Goal: Task Accomplishment & Management: Use online tool/utility

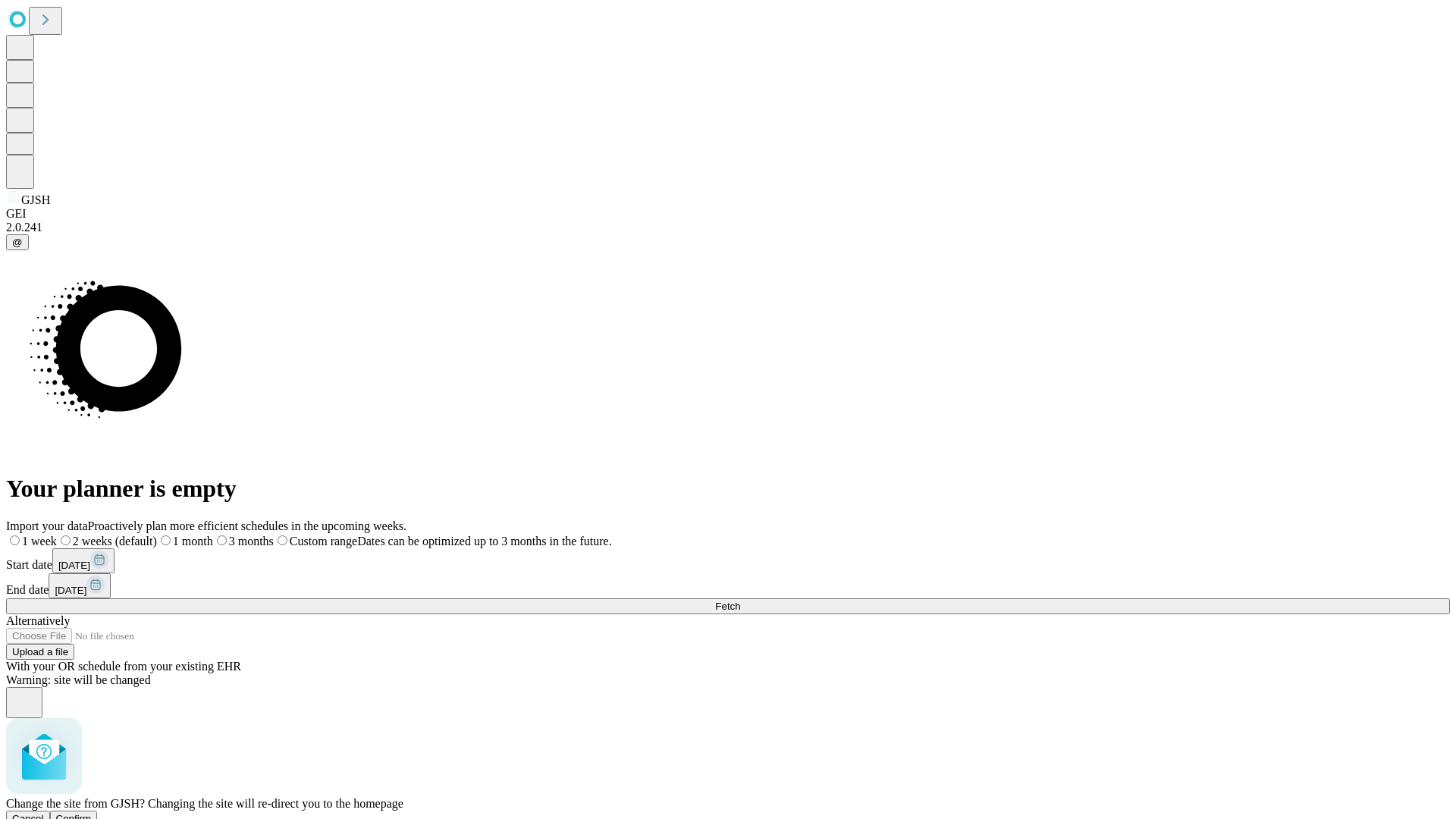
click at [92, 812] on span "Confirm" at bounding box center [74, 818] width 36 height 12
click at [184, 535] on label "1 month" at bounding box center [160, 541] width 46 height 13
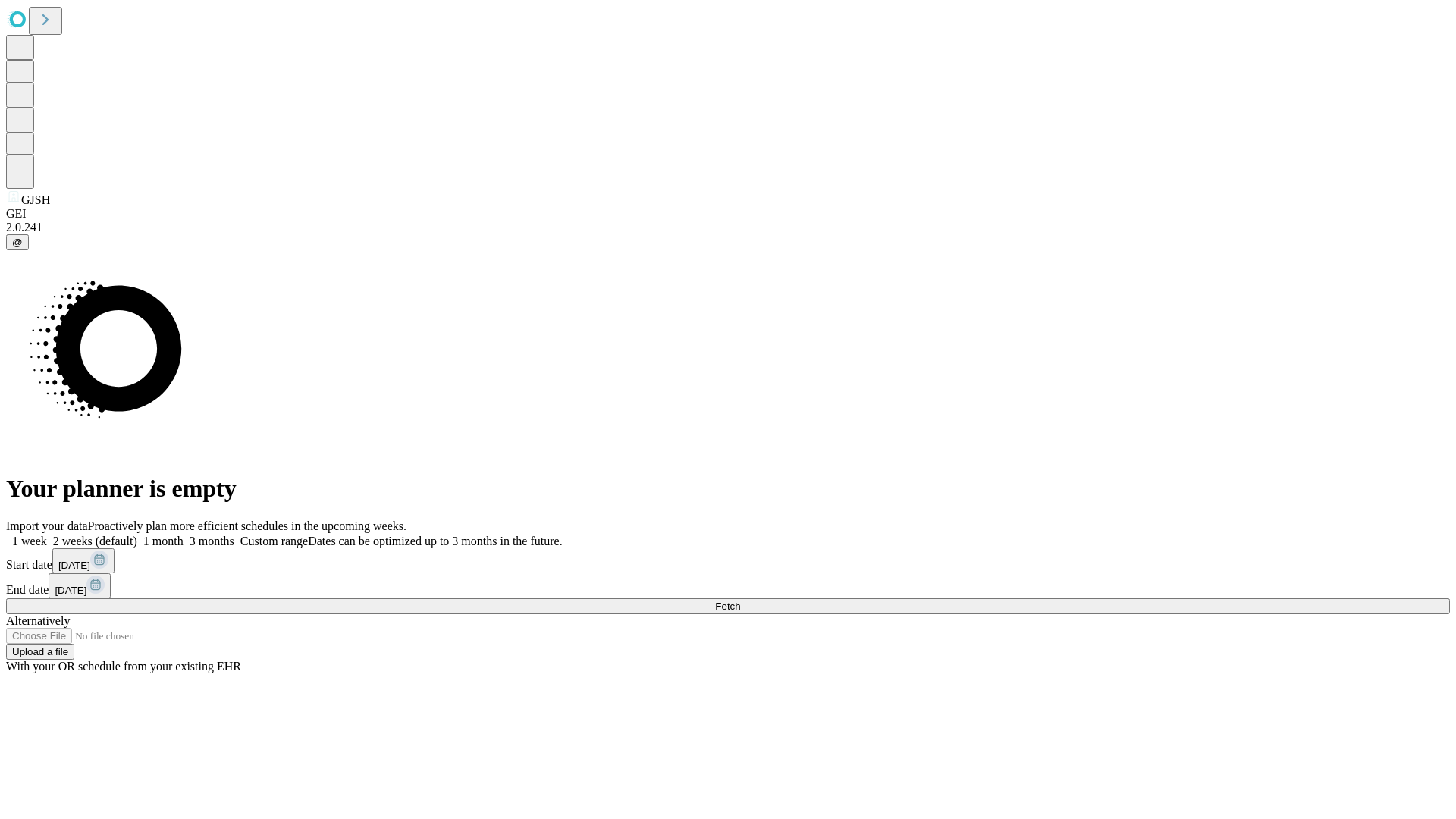
click at [740, 600] on span "Fetch" at bounding box center [727, 606] width 25 height 12
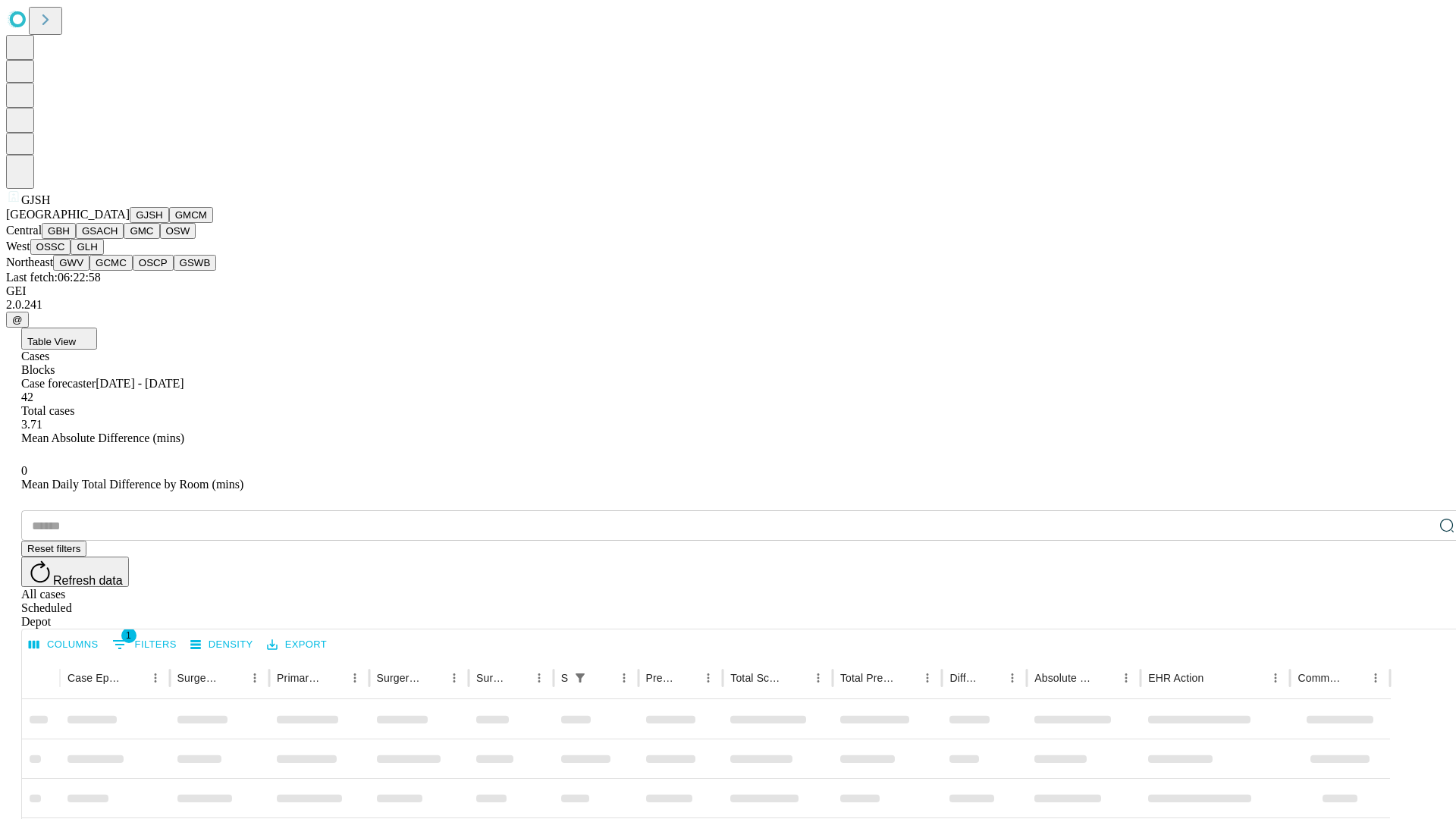
click at [169, 223] on button "GMCM" at bounding box center [191, 215] width 44 height 16
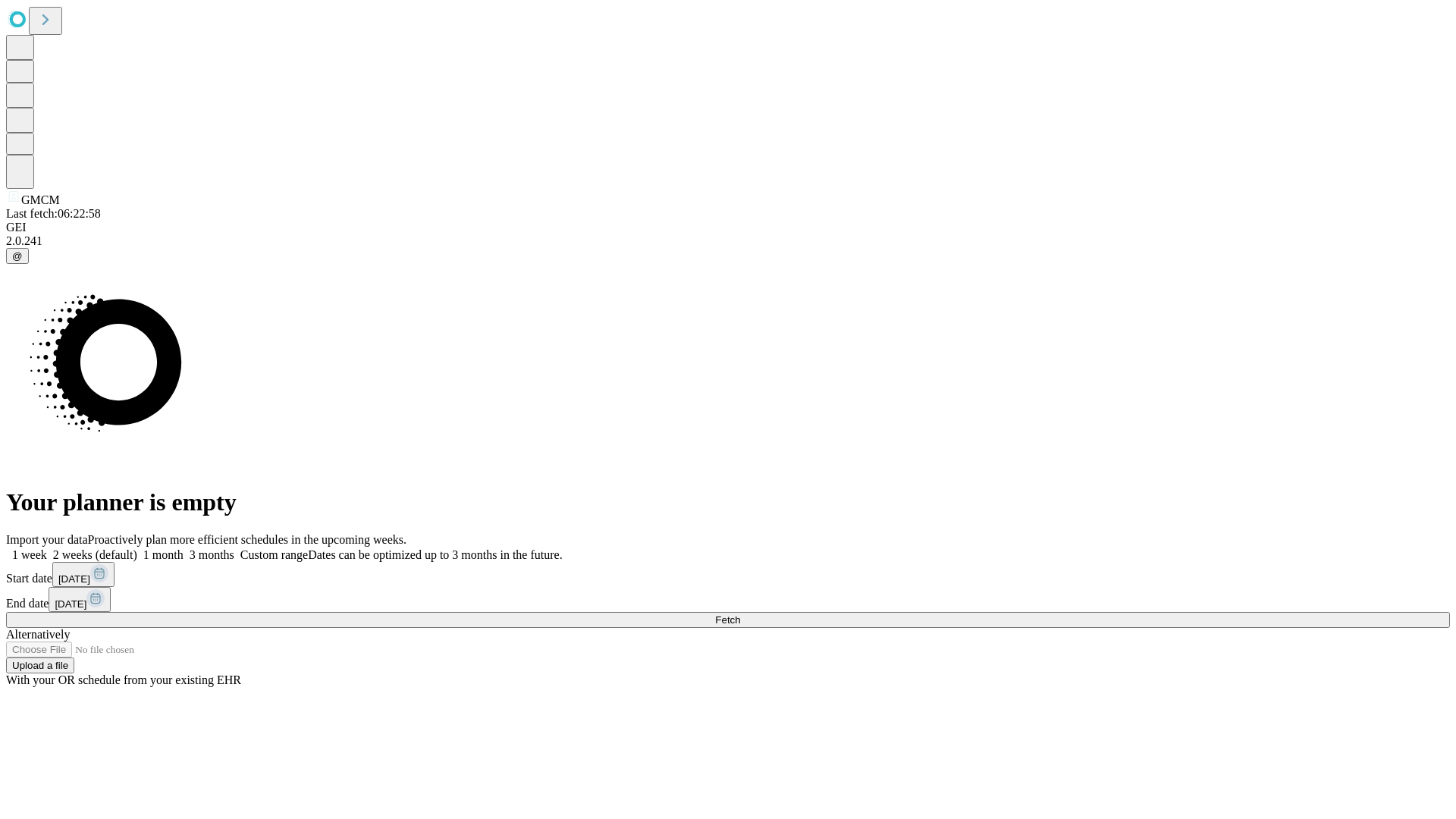
click at [184, 548] on label "1 month" at bounding box center [160, 554] width 46 height 13
click at [740, 614] on span "Fetch" at bounding box center [727, 620] width 25 height 12
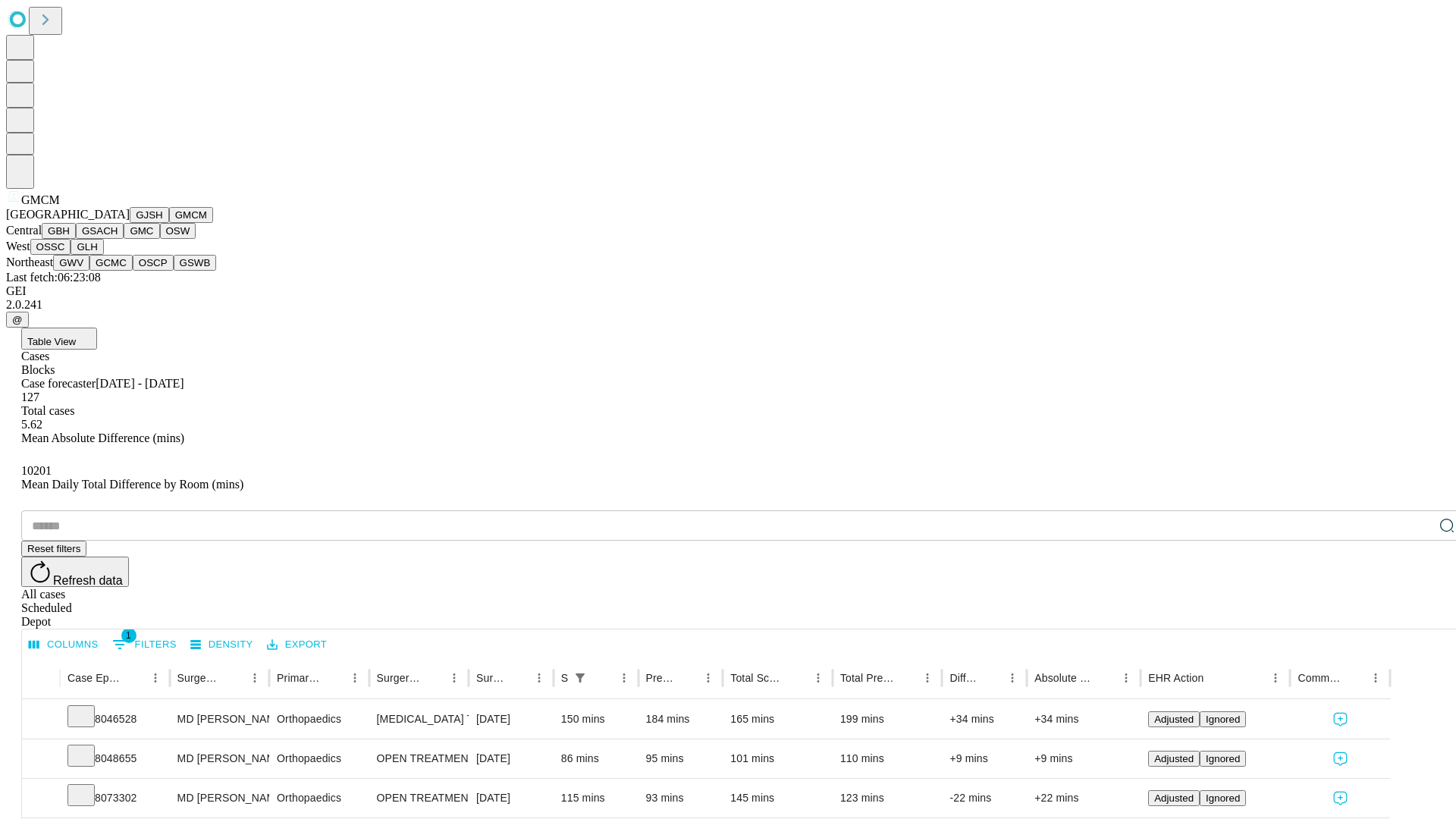
click at [76, 239] on button "GBH" at bounding box center [59, 231] width 34 height 16
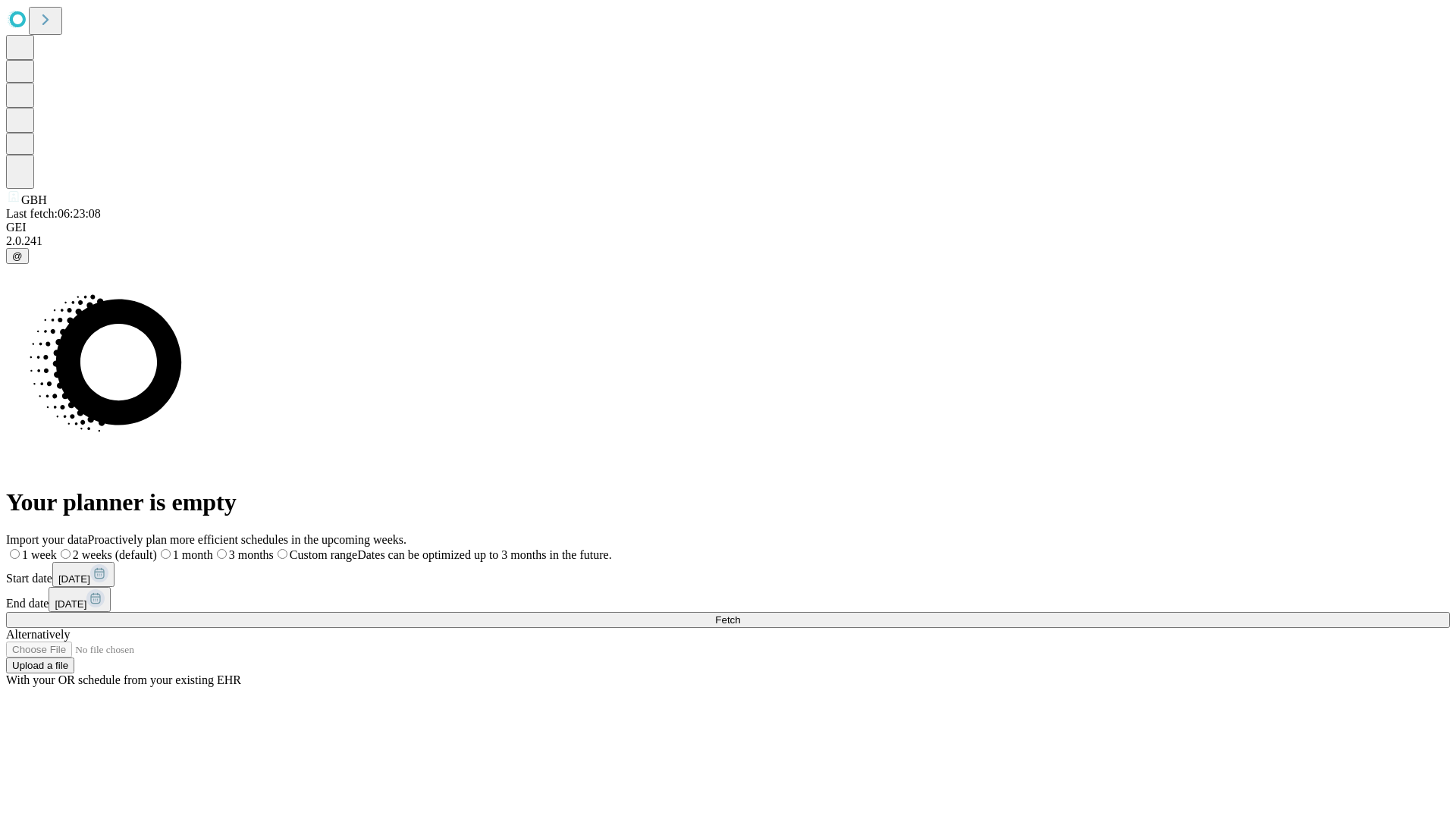
click at [213, 548] on label "1 month" at bounding box center [185, 554] width 56 height 13
click at [740, 614] on span "Fetch" at bounding box center [727, 620] width 25 height 12
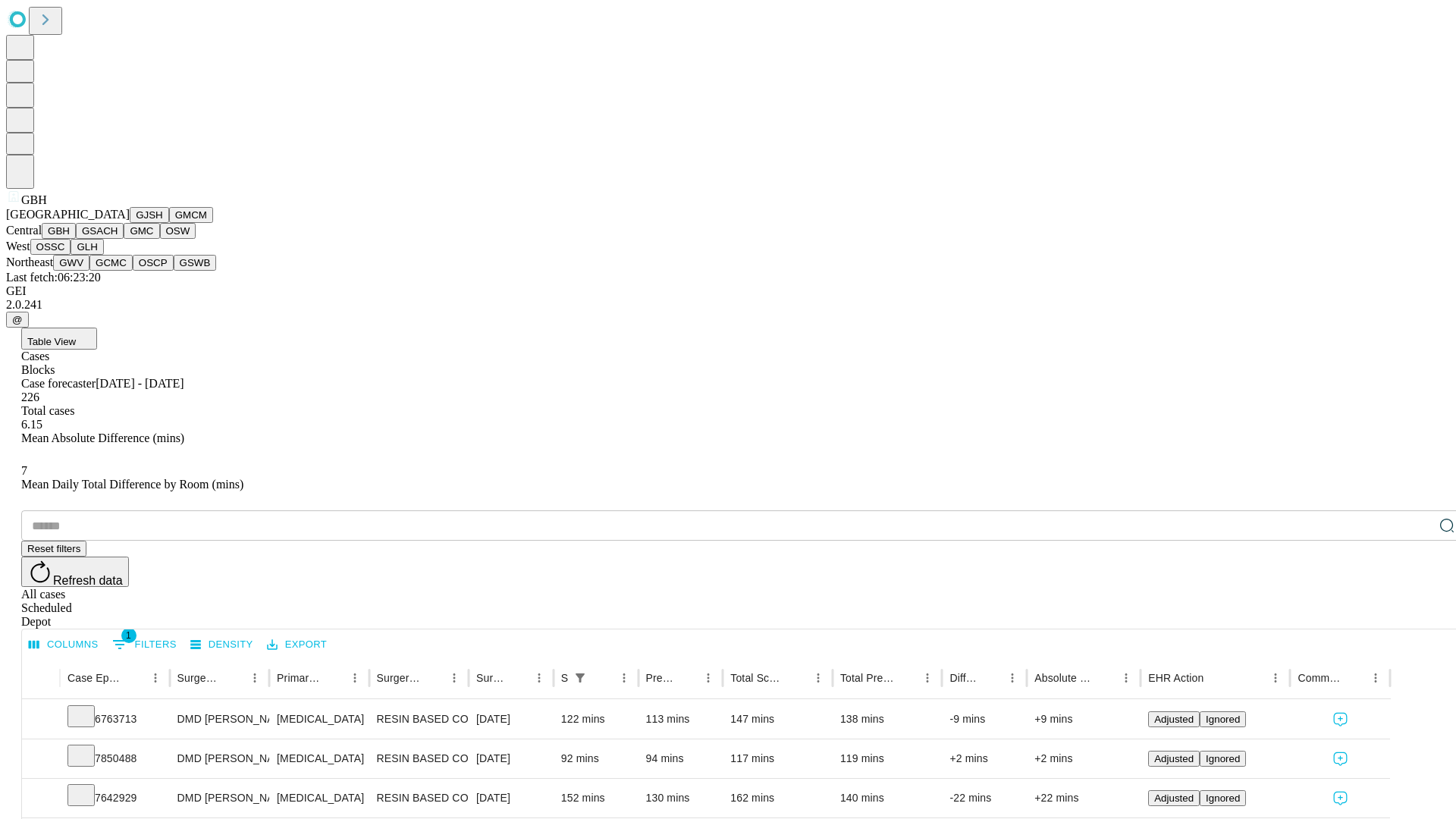
click at [118, 239] on button "GSACH" at bounding box center [99, 231] width 48 height 16
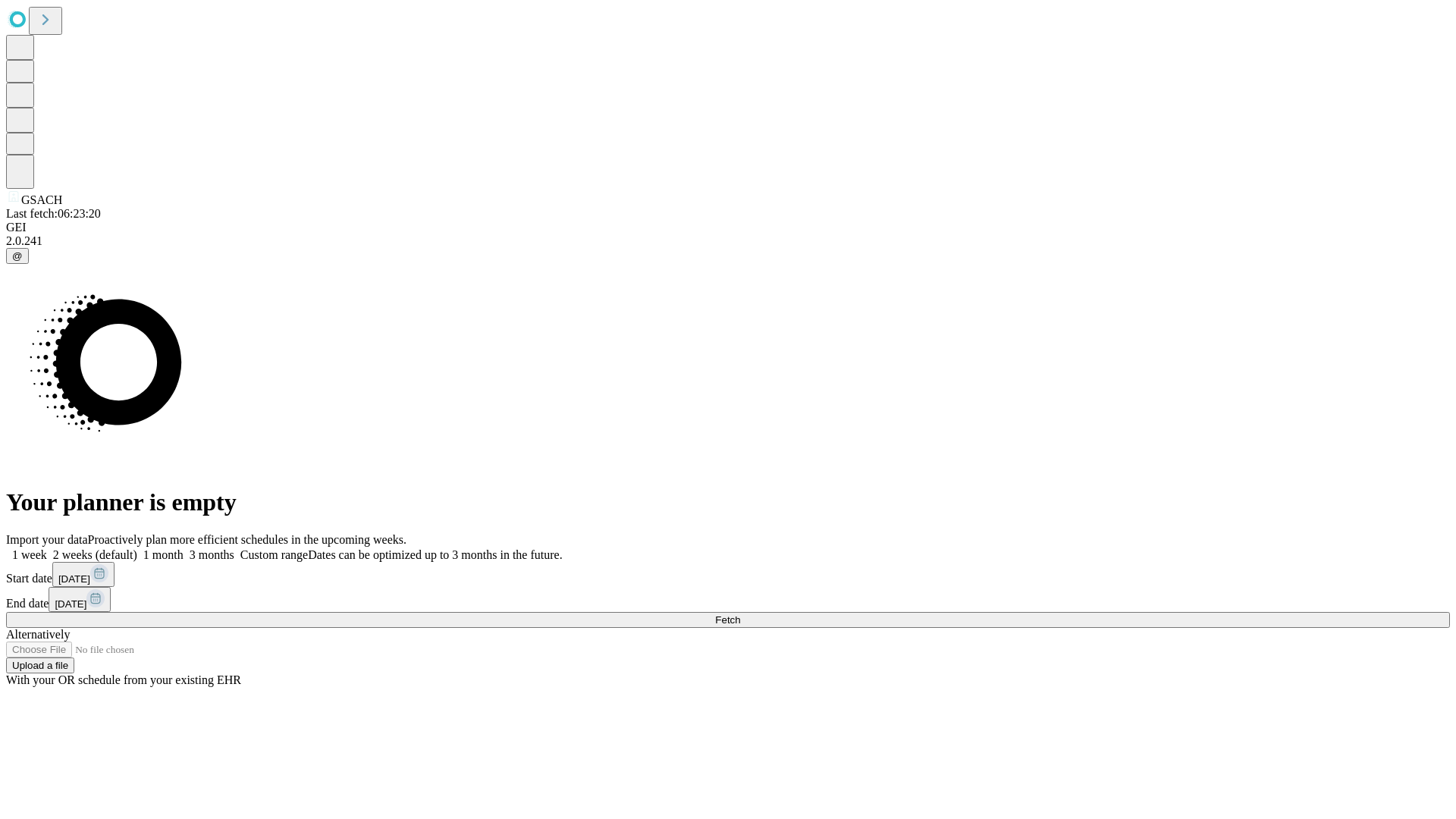
click at [184, 548] on label "1 month" at bounding box center [160, 554] width 46 height 13
click at [740, 614] on span "Fetch" at bounding box center [727, 620] width 25 height 12
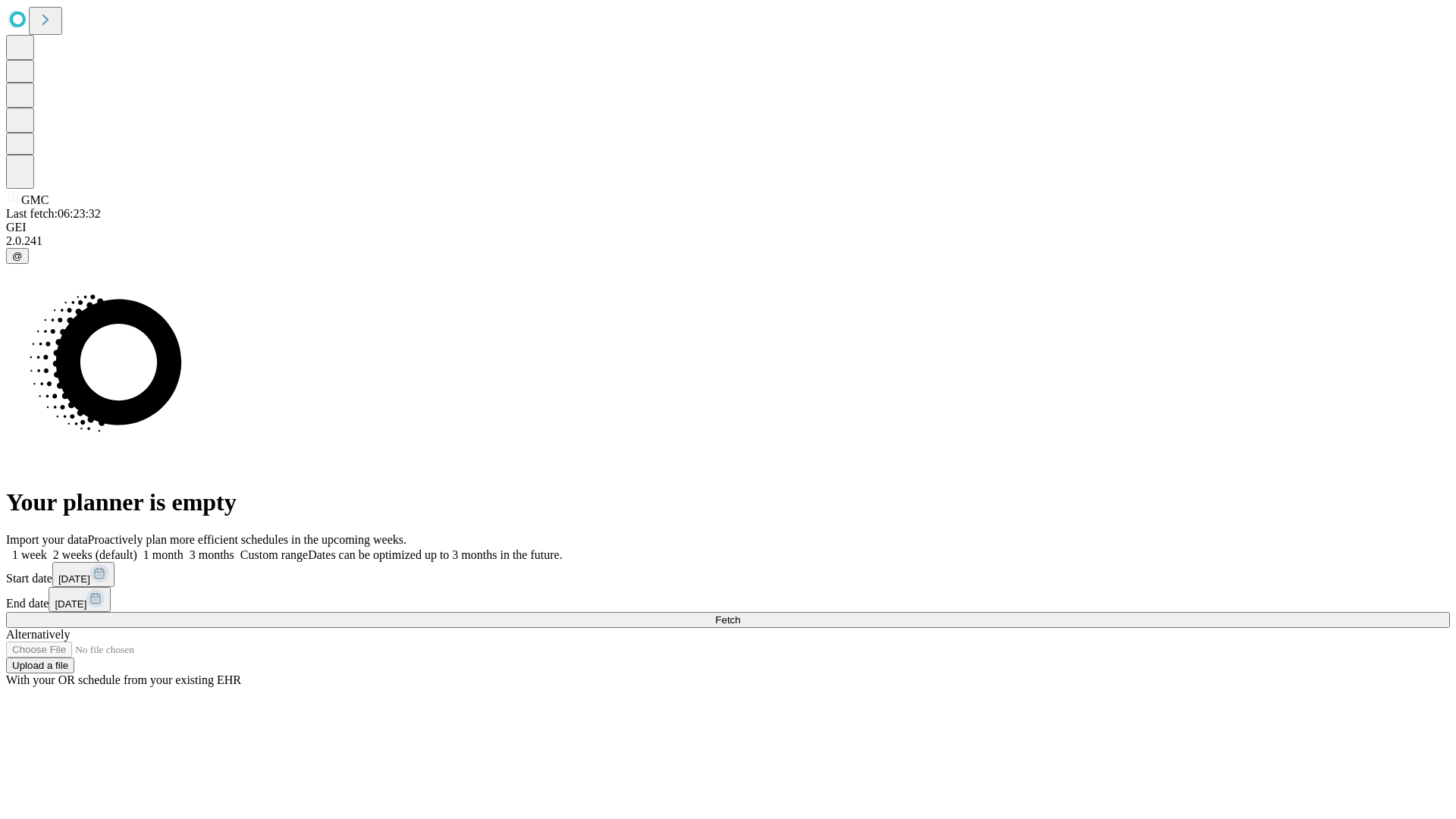
click at [184, 548] on label "1 month" at bounding box center [160, 554] width 46 height 13
click at [740, 614] on span "Fetch" at bounding box center [727, 620] width 25 height 12
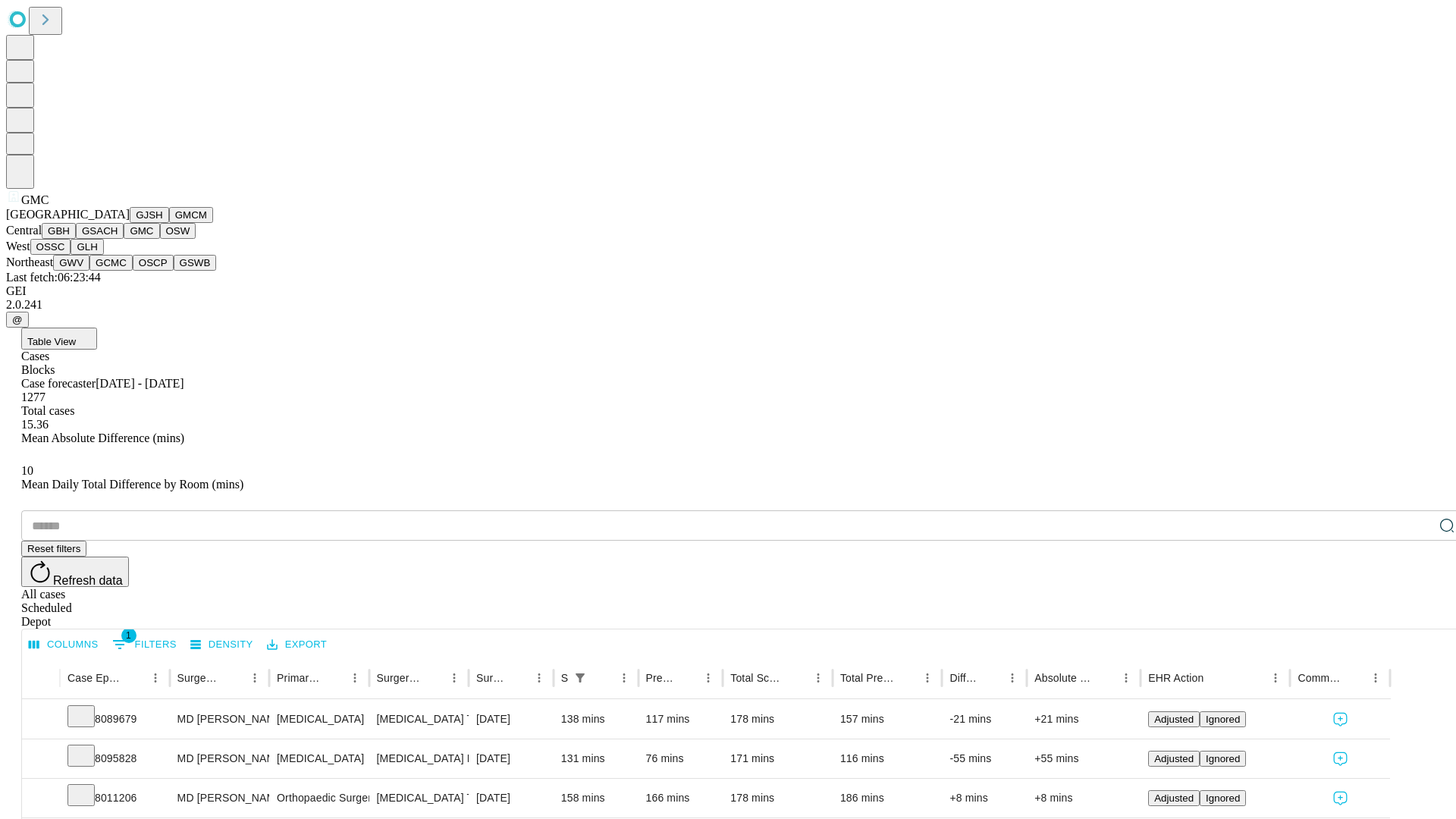
click at [160, 239] on button "OSW" at bounding box center [178, 231] width 37 height 16
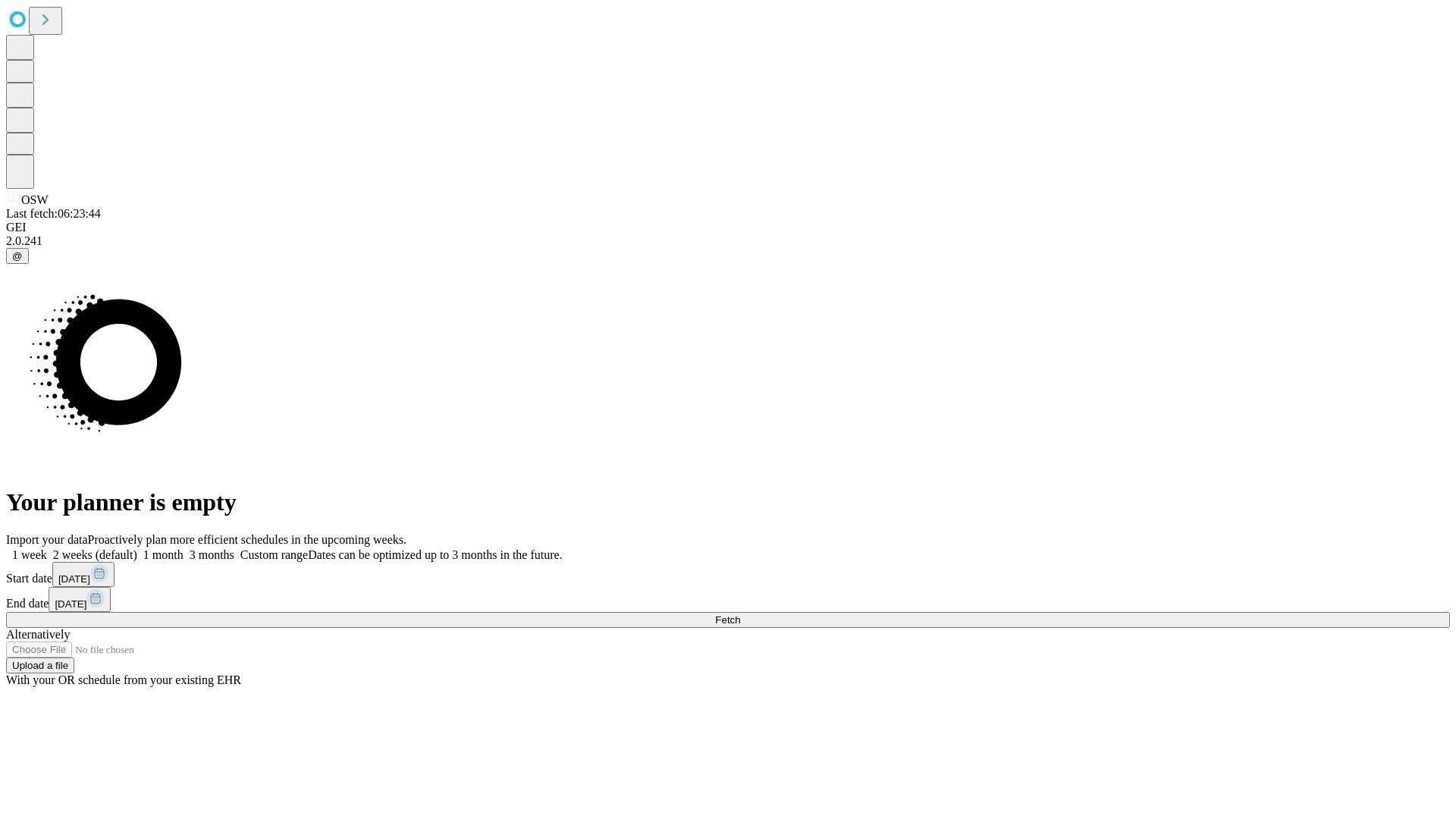
click at [184, 548] on label "1 month" at bounding box center [160, 554] width 46 height 13
click at [740, 614] on span "Fetch" at bounding box center [727, 620] width 25 height 12
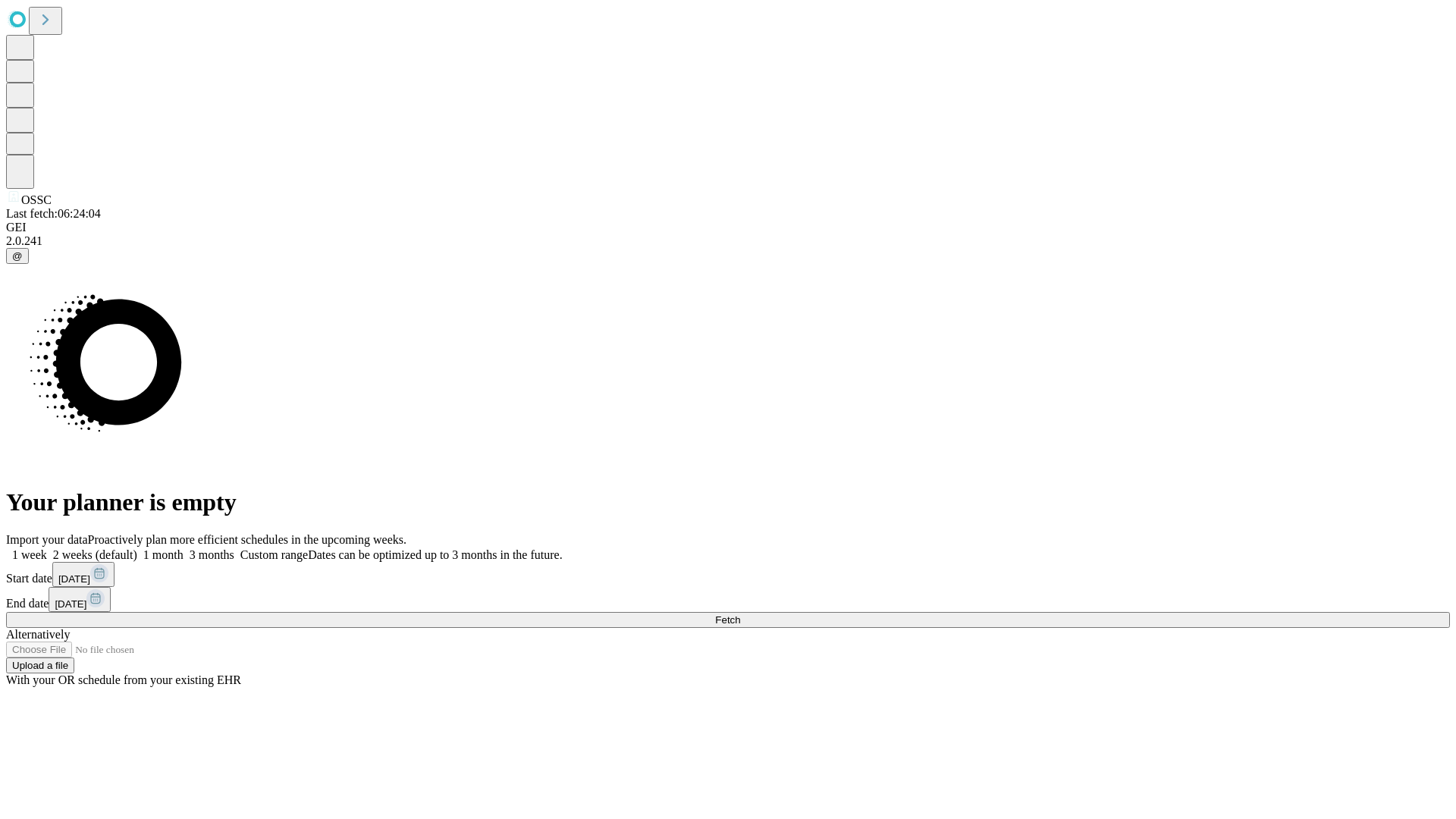
click at [184, 548] on label "1 month" at bounding box center [160, 554] width 46 height 13
click at [740, 614] on span "Fetch" at bounding box center [727, 620] width 25 height 12
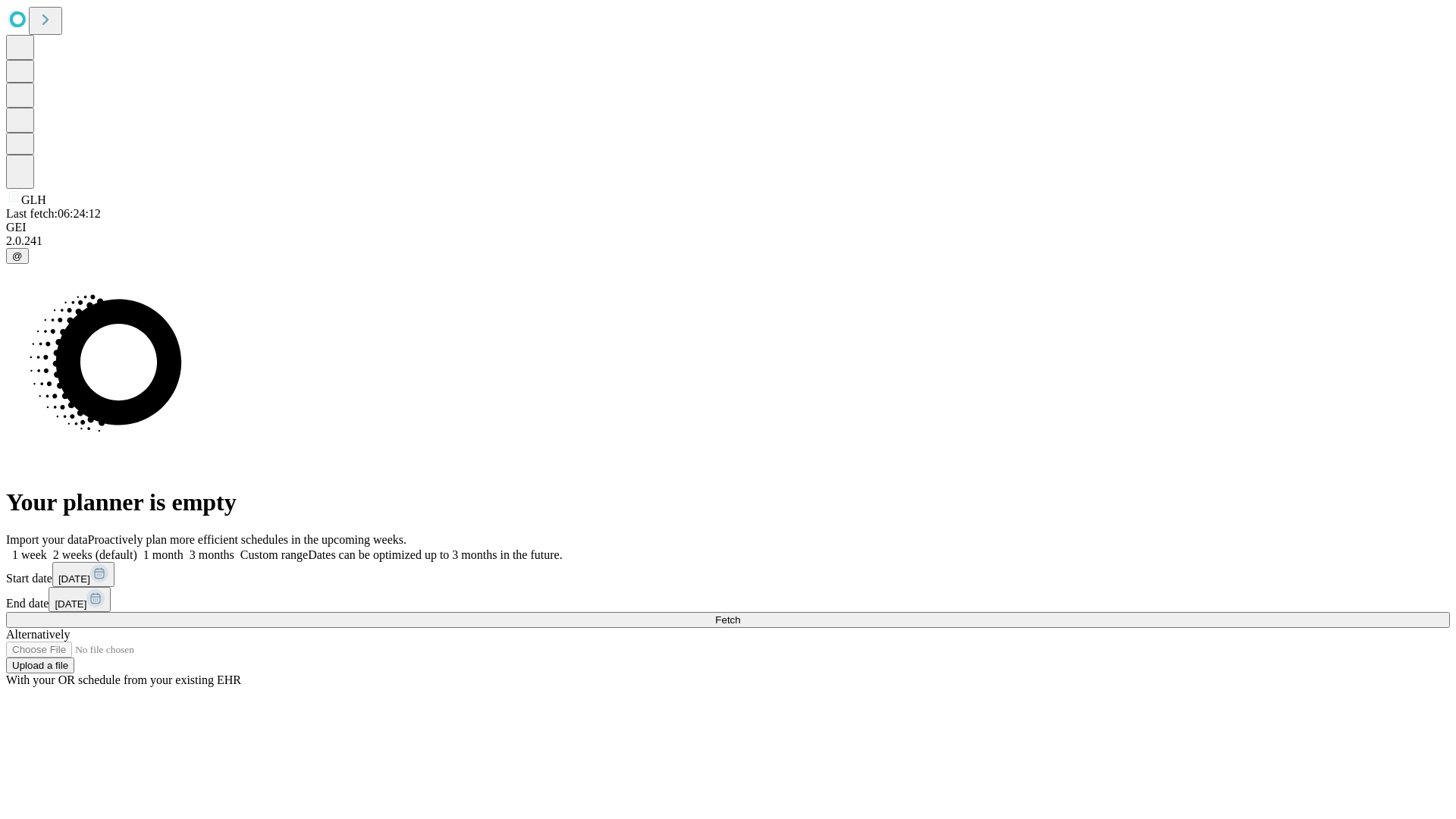
click at [184, 548] on label "1 month" at bounding box center [160, 554] width 46 height 13
click at [740, 614] on span "Fetch" at bounding box center [727, 620] width 25 height 12
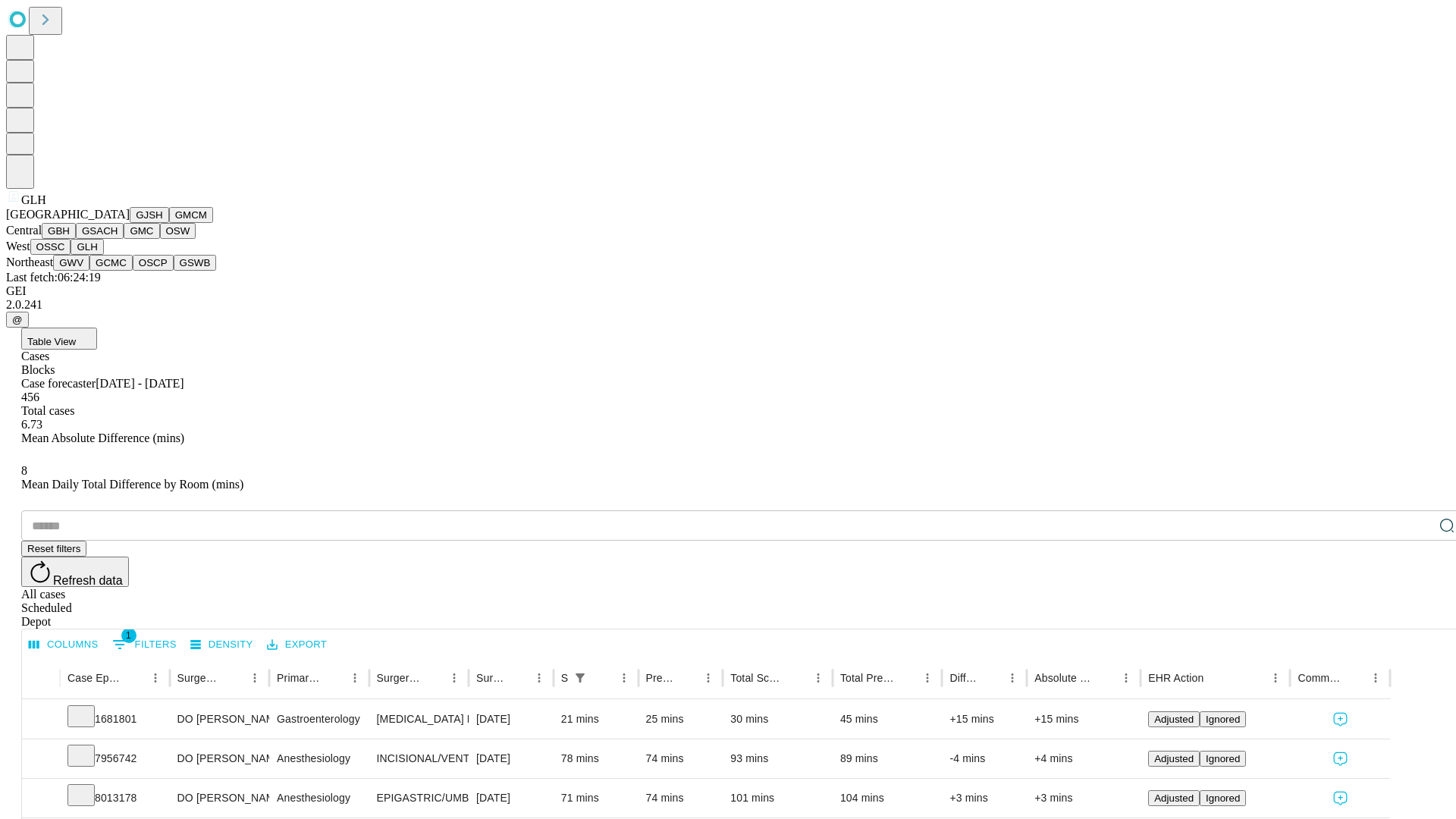
click at [89, 271] on button "GWV" at bounding box center [71, 262] width 37 height 16
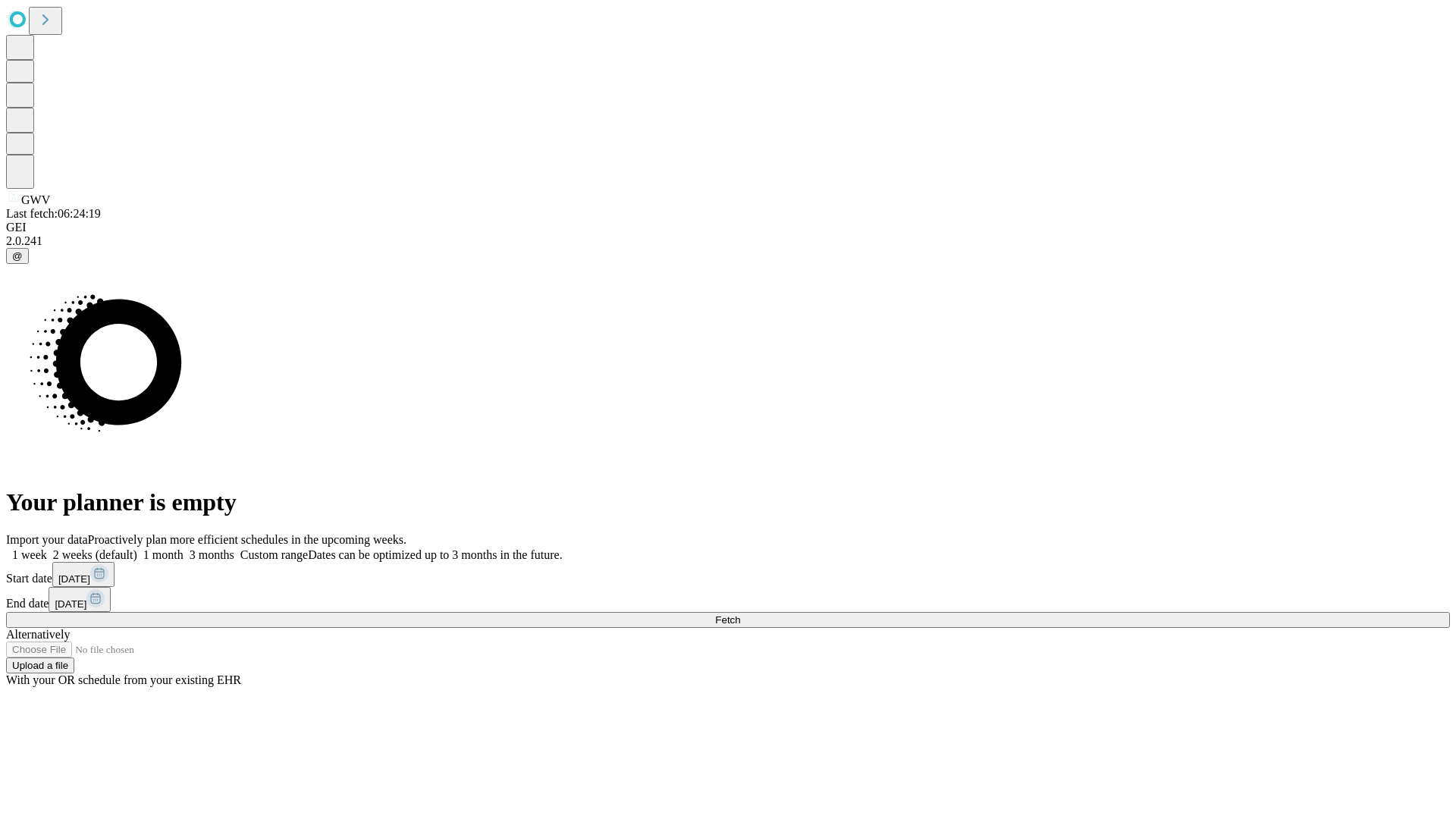
click at [740, 614] on span "Fetch" at bounding box center [727, 620] width 25 height 12
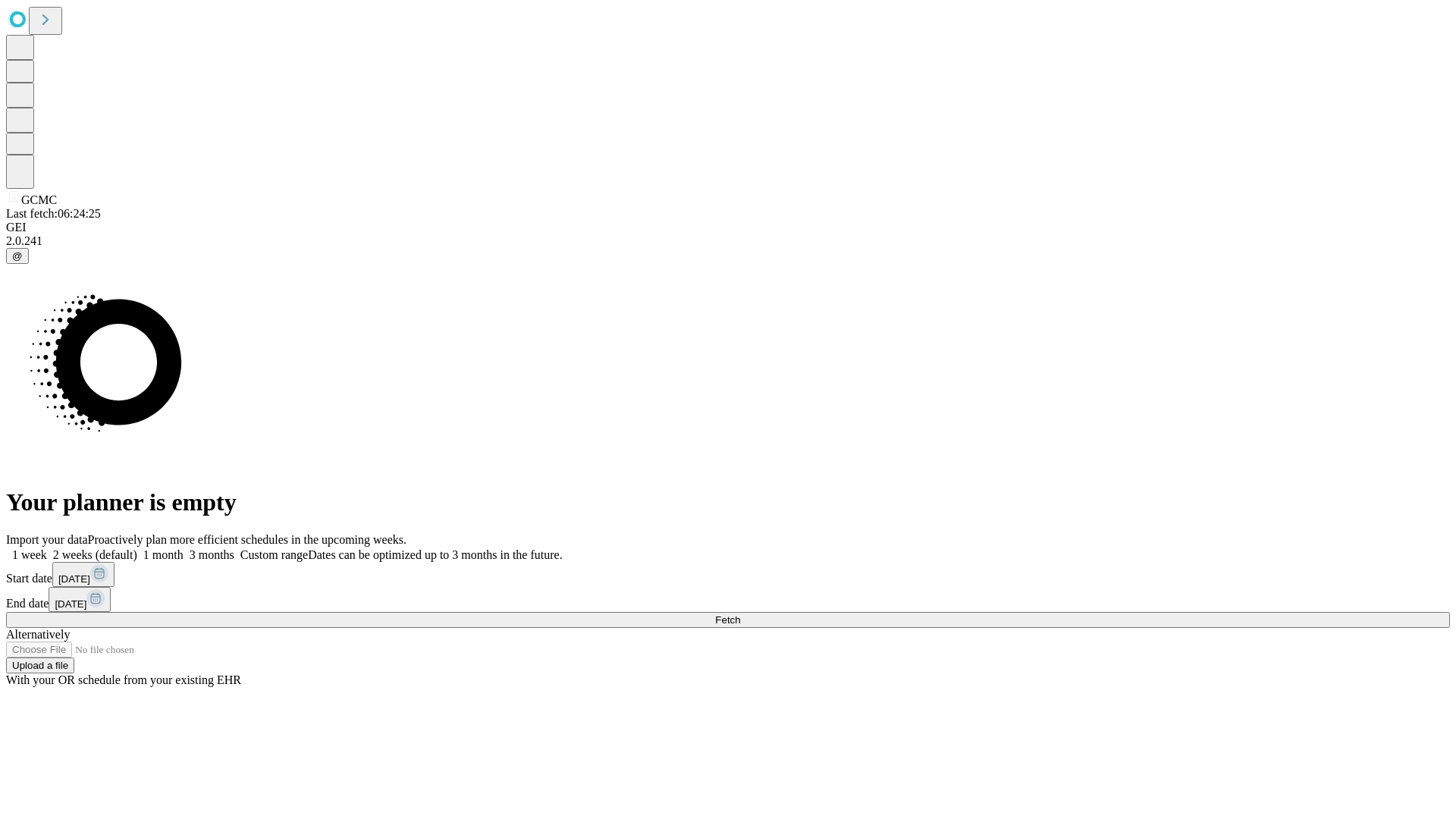
click at [184, 548] on label "1 month" at bounding box center [160, 554] width 46 height 13
click at [740, 614] on span "Fetch" at bounding box center [727, 620] width 25 height 12
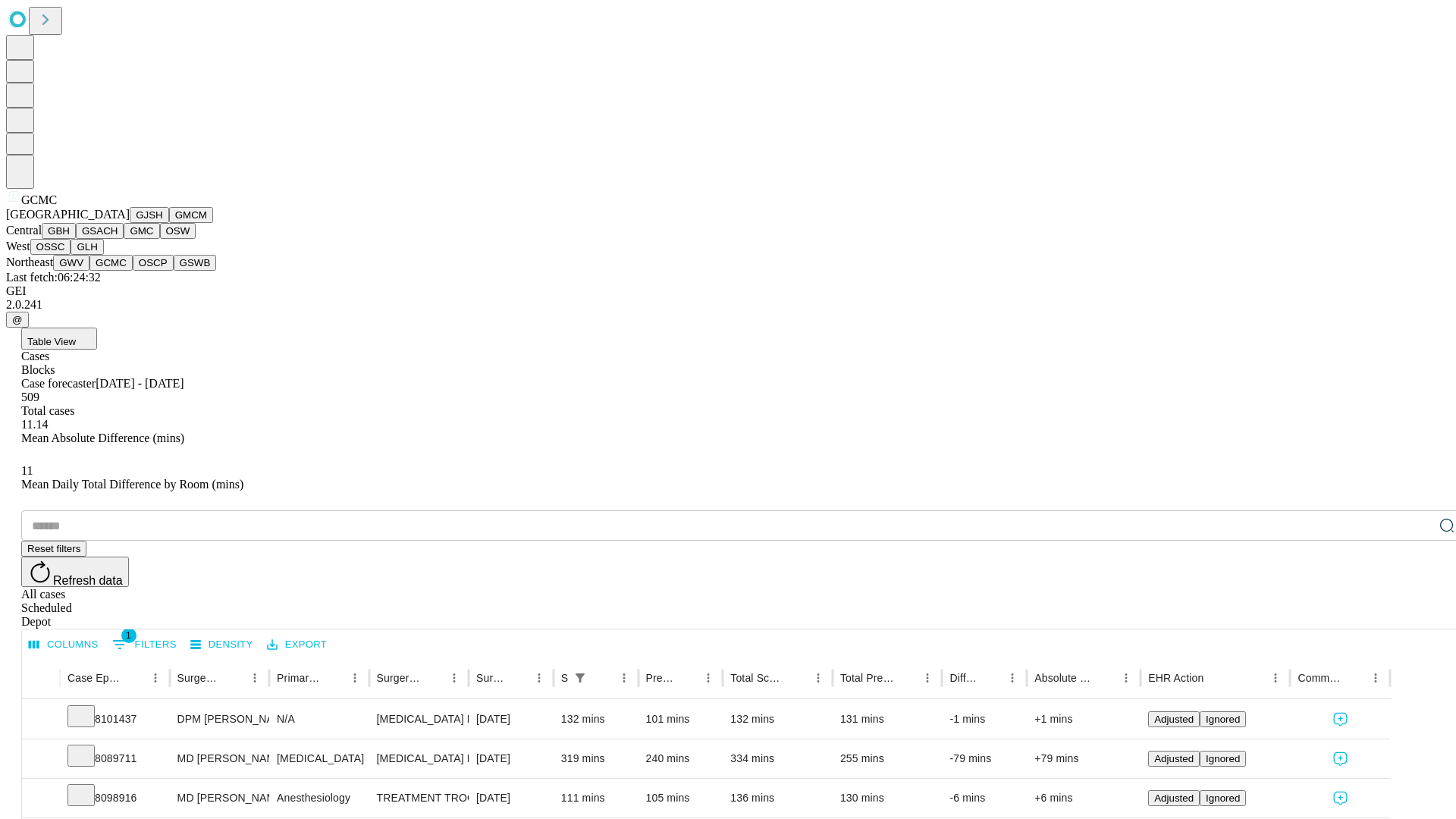
click at [133, 271] on button "OSCP" at bounding box center [153, 262] width 41 height 16
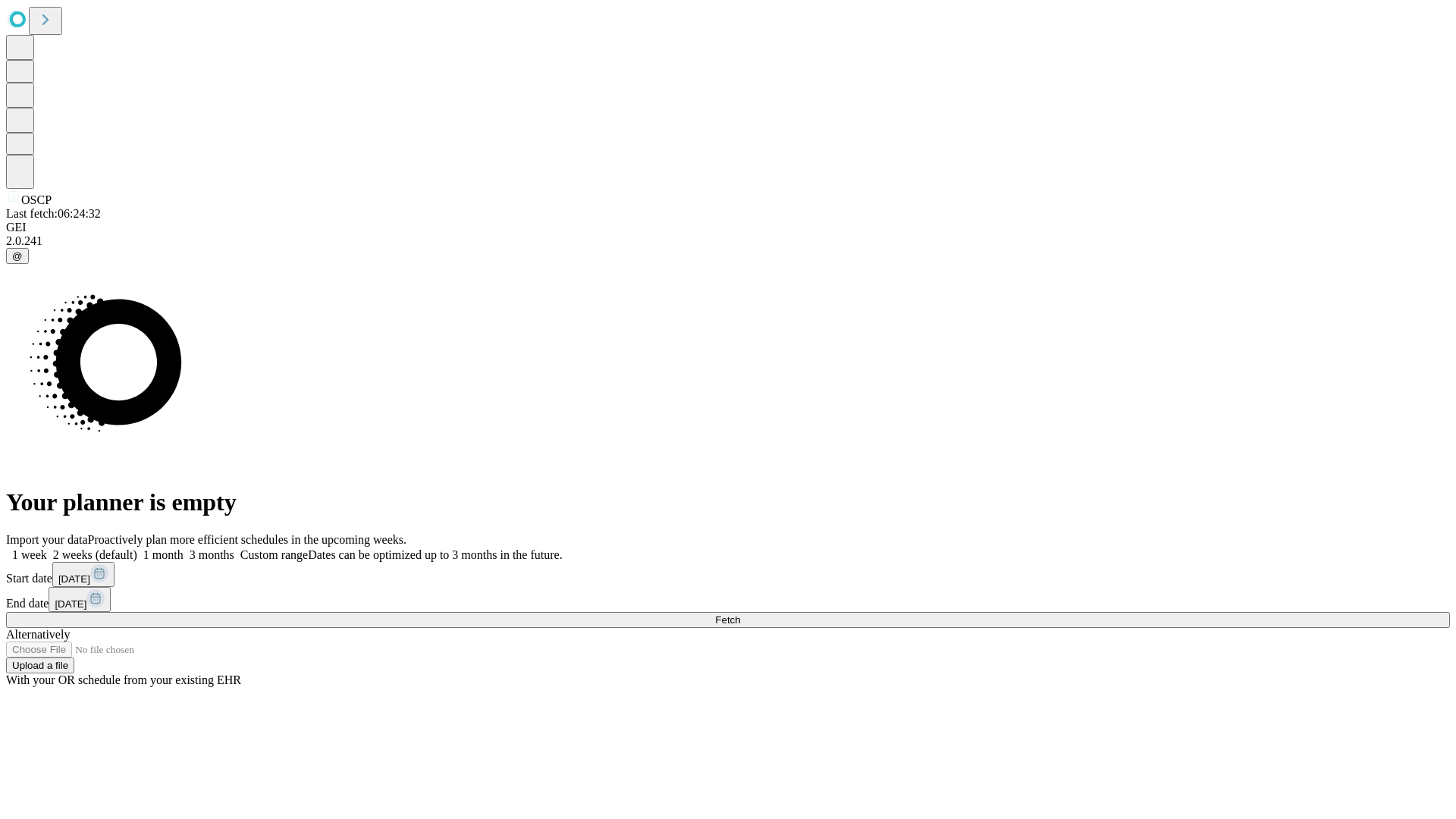
click at [184, 548] on label "1 month" at bounding box center [160, 554] width 46 height 13
click at [740, 614] on span "Fetch" at bounding box center [727, 620] width 25 height 12
